Goal: Check status

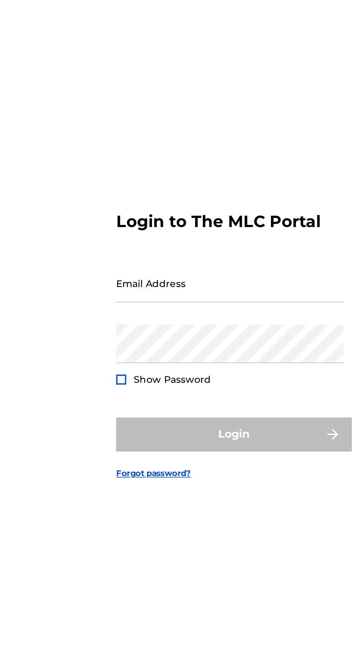
click at [166, 319] on input "Email Address" at bounding box center [176, 308] width 123 height 21
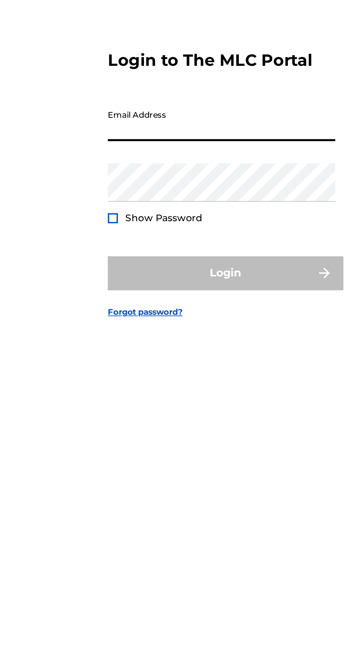
scroll to position [1, 0]
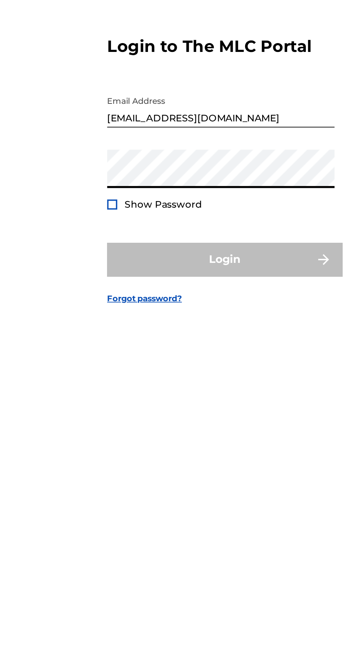
type input "[EMAIL_ADDRESS][DOMAIN_NAME]"
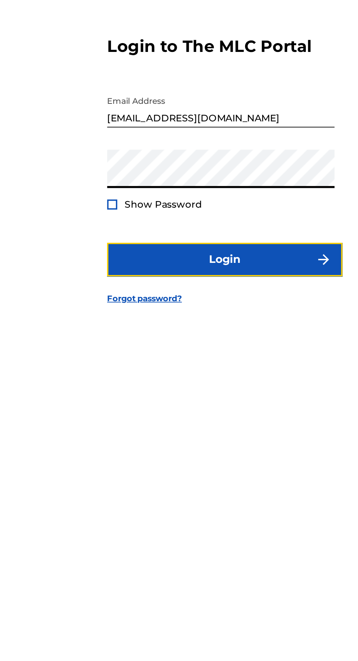
click at [149, 399] on button "Login" at bounding box center [179, 390] width 128 height 18
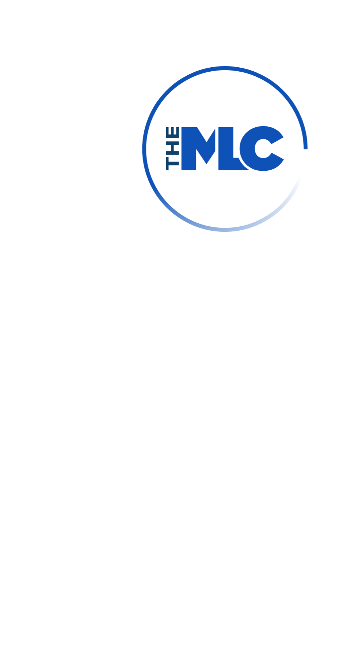
scroll to position [1, 0]
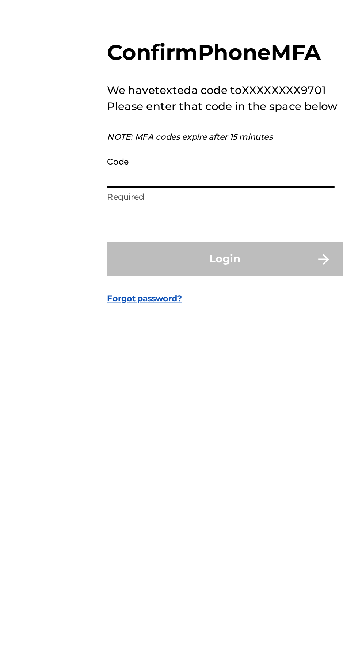
paste input "267992"
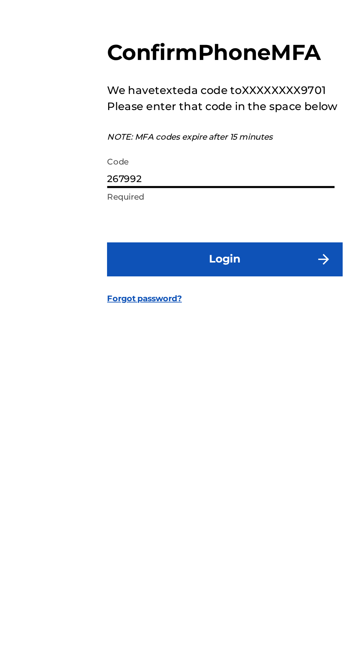
type input "267992"
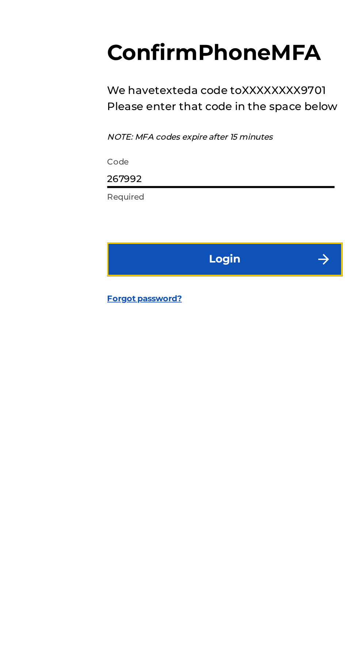
click at [191, 399] on button "Login" at bounding box center [179, 390] width 128 height 18
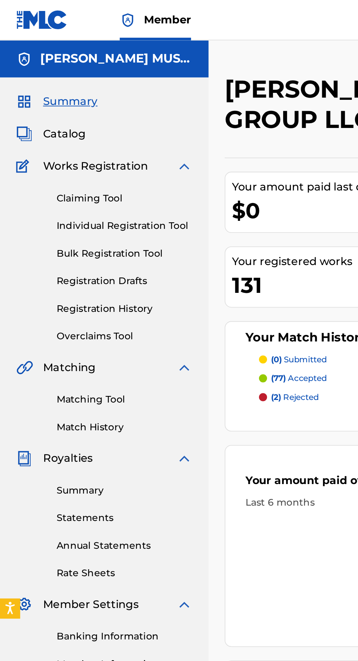
click at [62, 282] on link "Statements" at bounding box center [68, 281] width 74 height 8
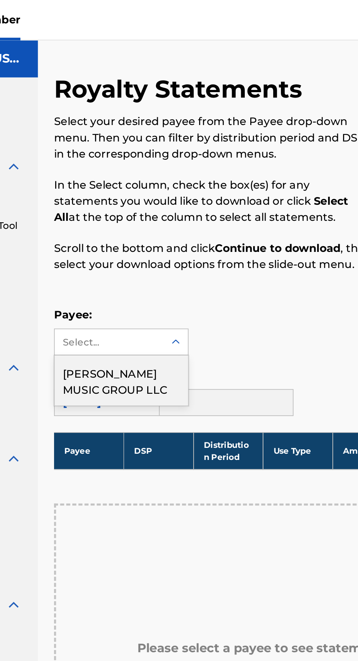
click at [165, 209] on div "[PERSON_NAME] MUSIC GROUP LLC" at bounding box center [158, 206] width 72 height 27
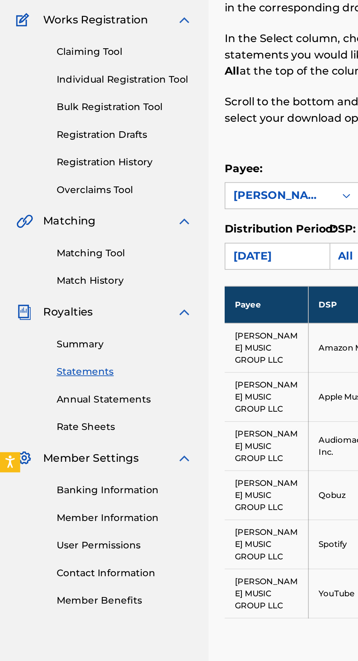
click at [50, 268] on link "Summary" at bounding box center [68, 266] width 74 height 8
